Goal: Task Accomplishment & Management: Manage account settings

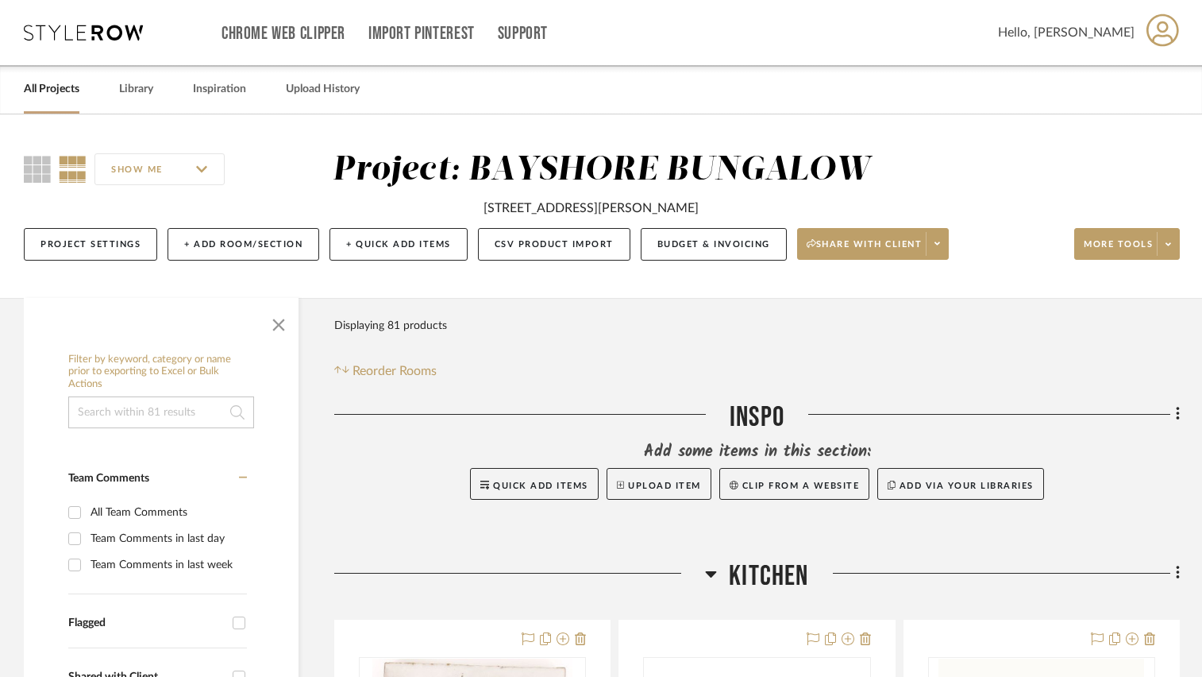
click at [49, 90] on link "All Projects" at bounding box center [52, 89] width 56 height 21
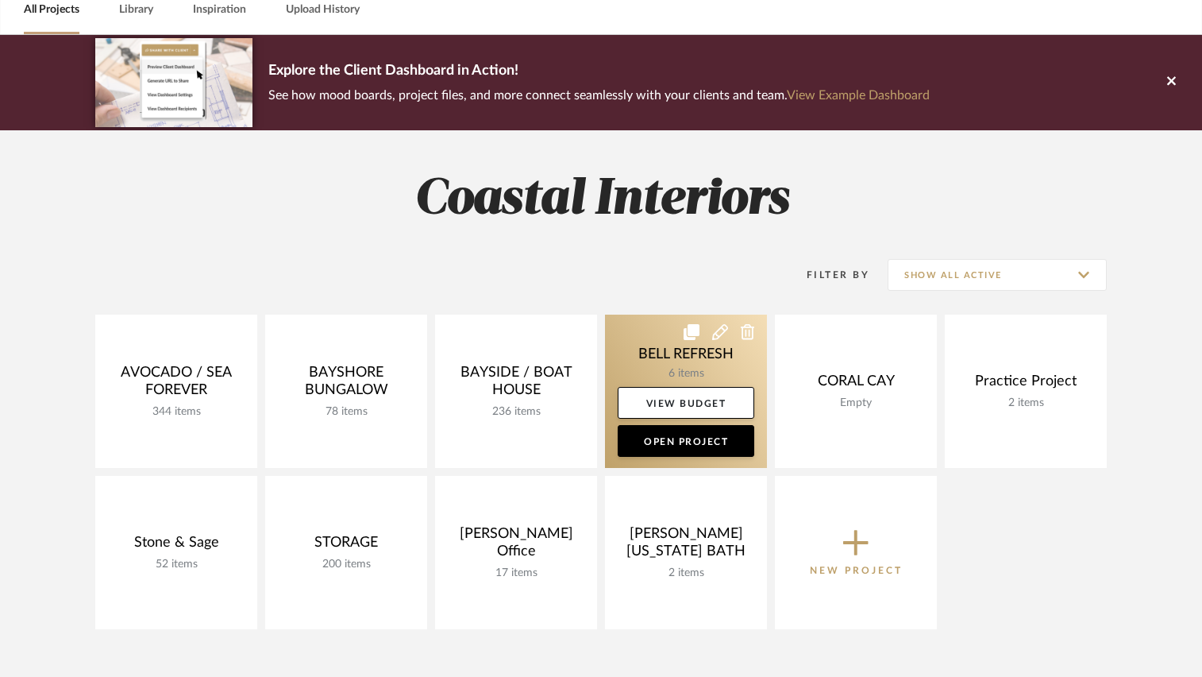
click at [642, 335] on link at bounding box center [686, 390] width 162 height 153
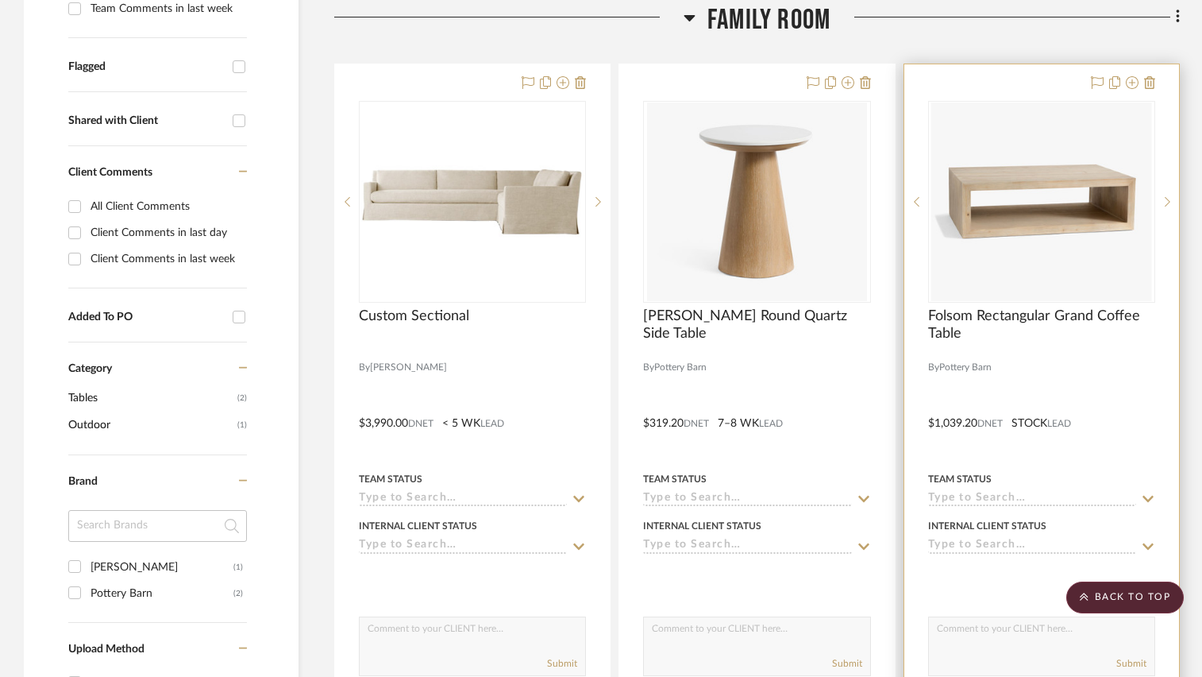
scroll to position [635, 0]
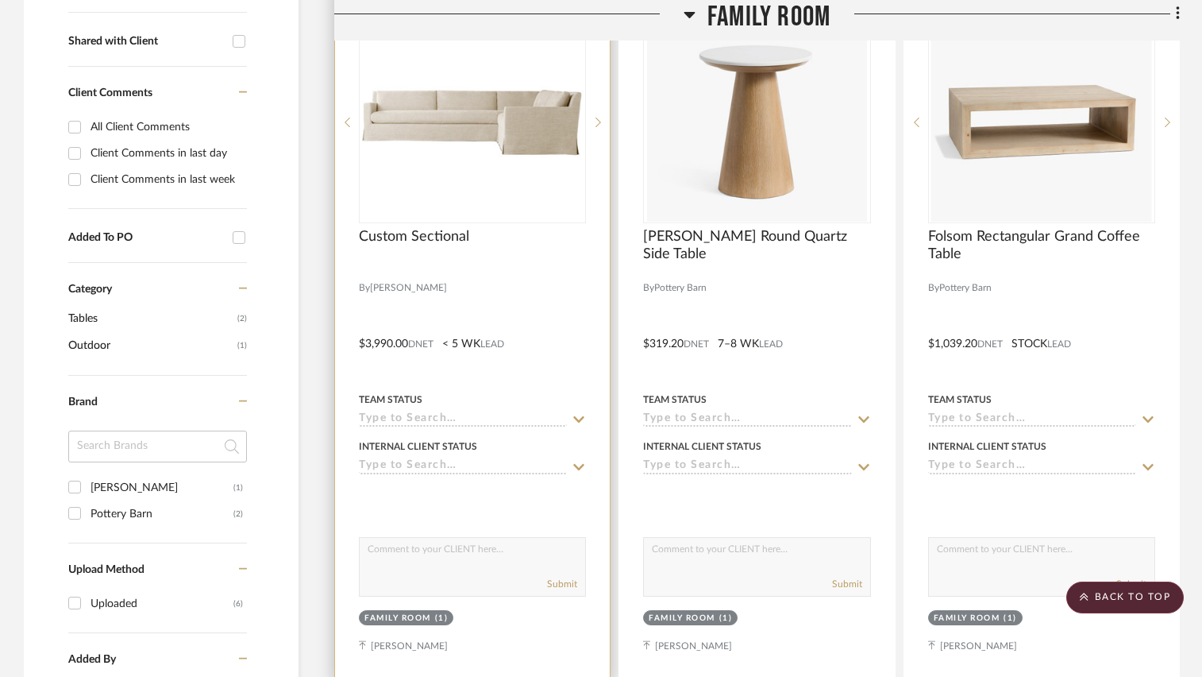
click at [522, 264] on div at bounding box center [472, 270] width 227 height 14
click at [0, 0] on div at bounding box center [0, 0] width 0 height 0
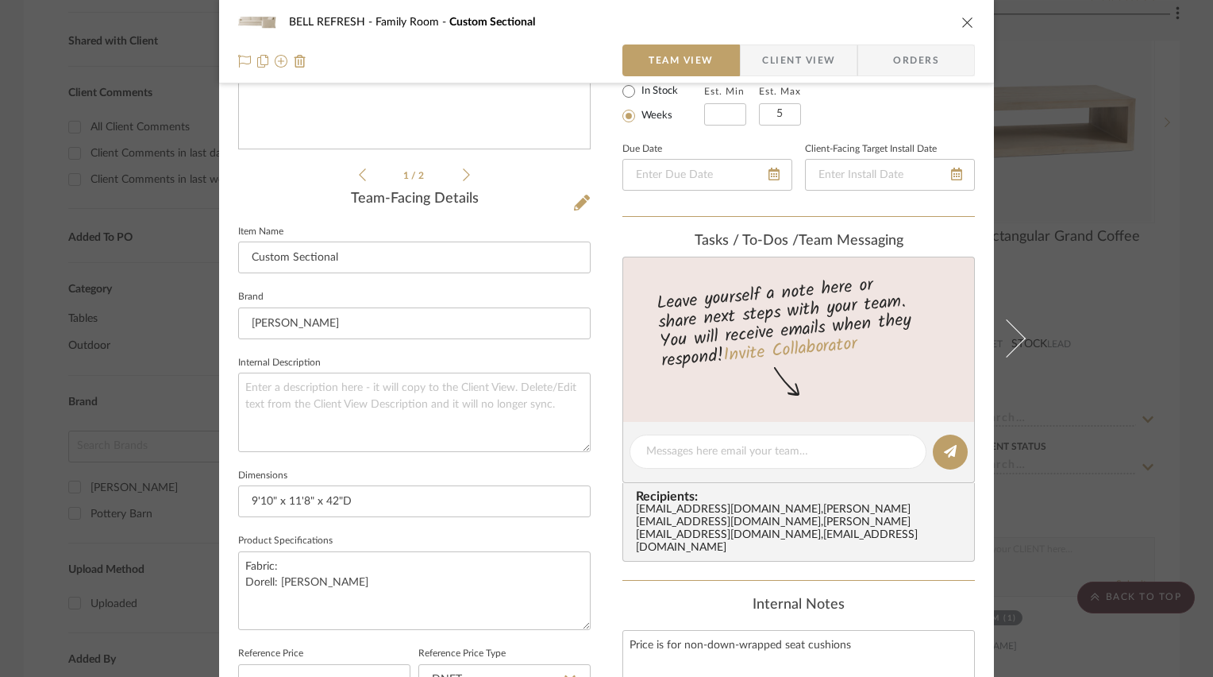
scroll to position [318, 0]
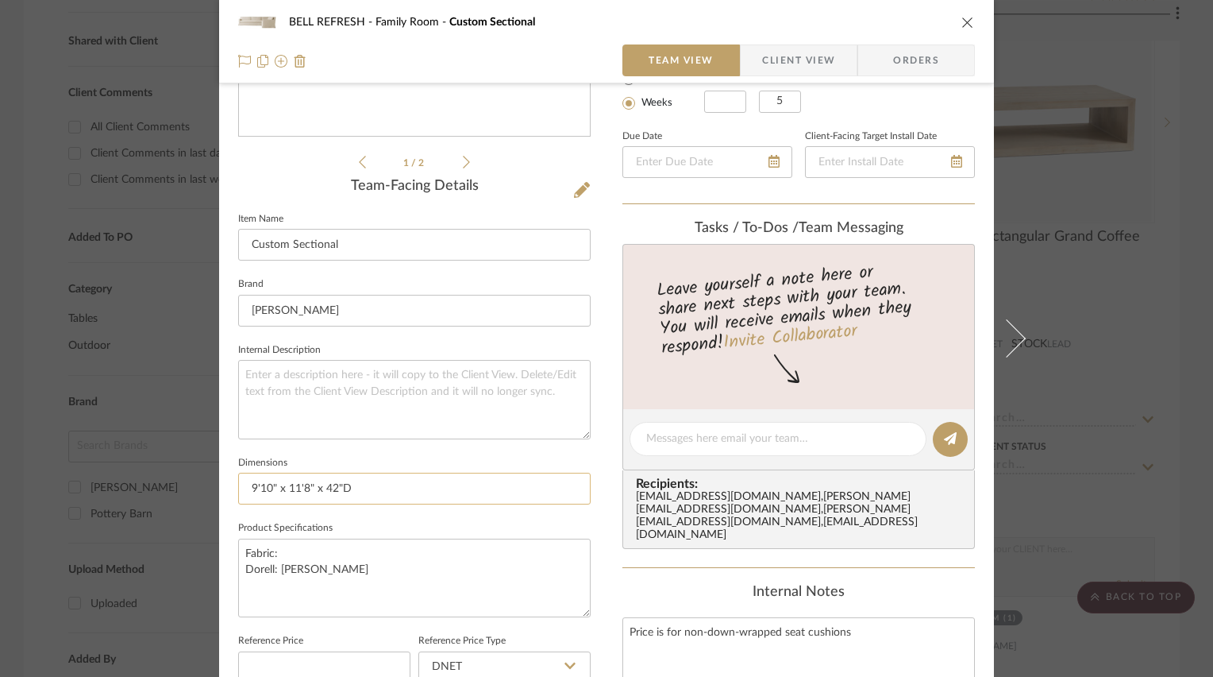
click at [399, 488] on input "9'10" x 11'8" x 42"D" at bounding box center [414, 488] width 353 height 32
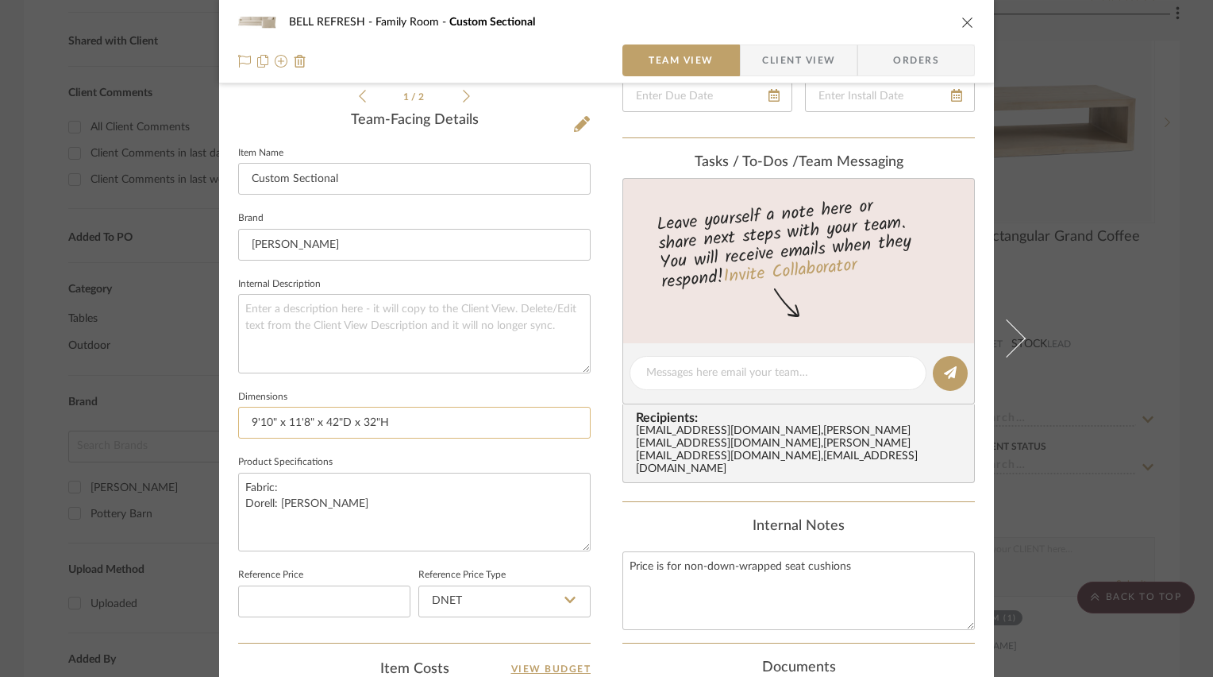
scroll to position [397, 0]
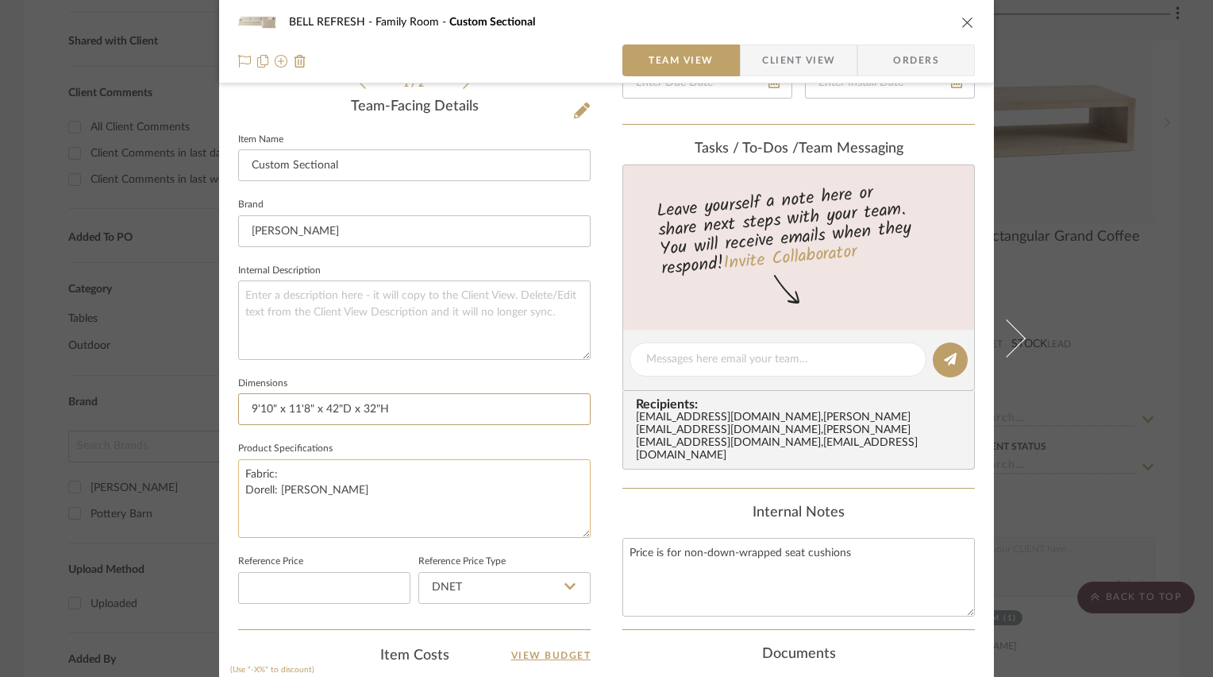
type input "9'10" x 11'8" x 42"D x 32"H"
click at [424, 478] on textarea "Fabric: Dorell: [PERSON_NAME]" at bounding box center [414, 498] width 353 height 79
click at [306, 467] on textarea "Fabric: Dorell: [PERSON_NAME]" at bounding box center [414, 498] width 353 height 79
type textarea "Fabric: 48 yards Dorell: [PERSON_NAME]"
click at [540, 440] on fieldset "Product Specifications Fabric: 48 yards Dorell: [PERSON_NAME]" at bounding box center [414, 488] width 353 height 100
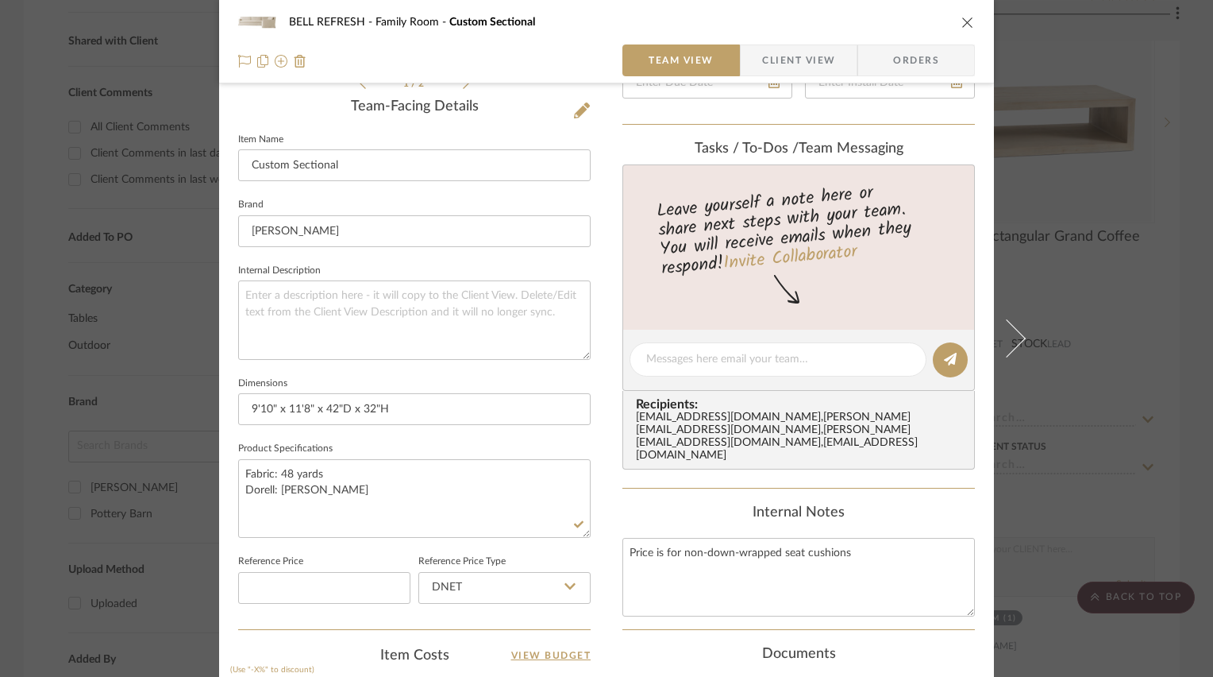
click at [963, 21] on icon "close" at bounding box center [968, 22] width 13 height 13
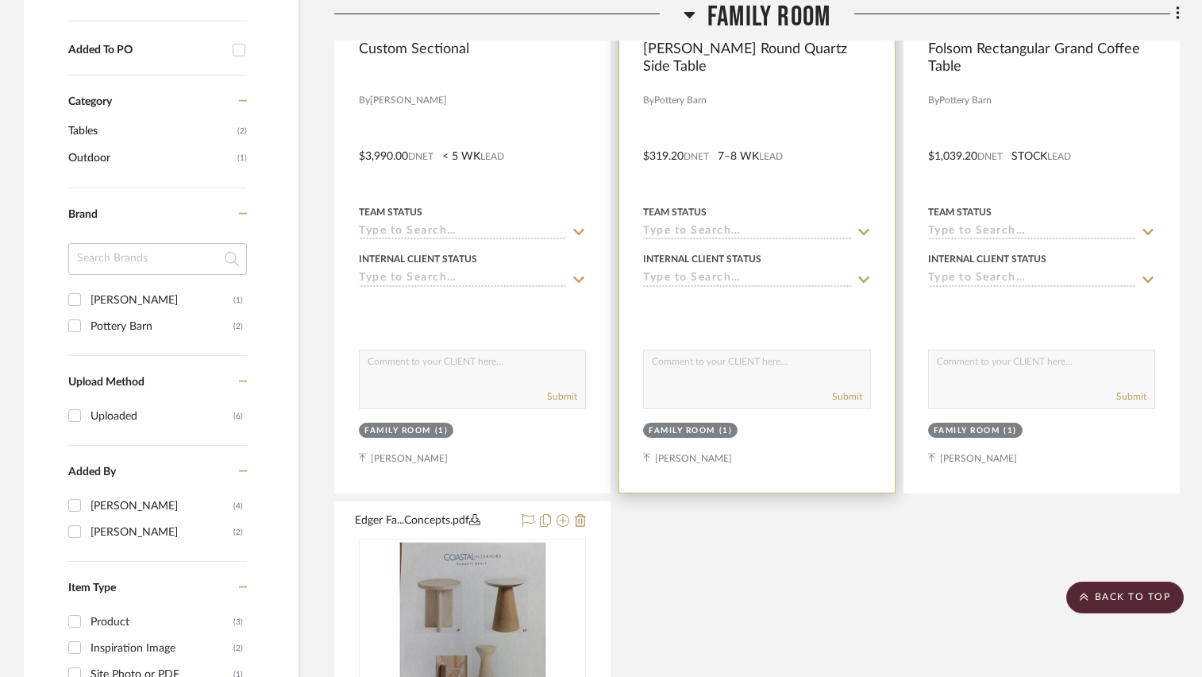
scroll to position [1032, 0]
